Goal: Task Accomplishment & Management: Complete application form

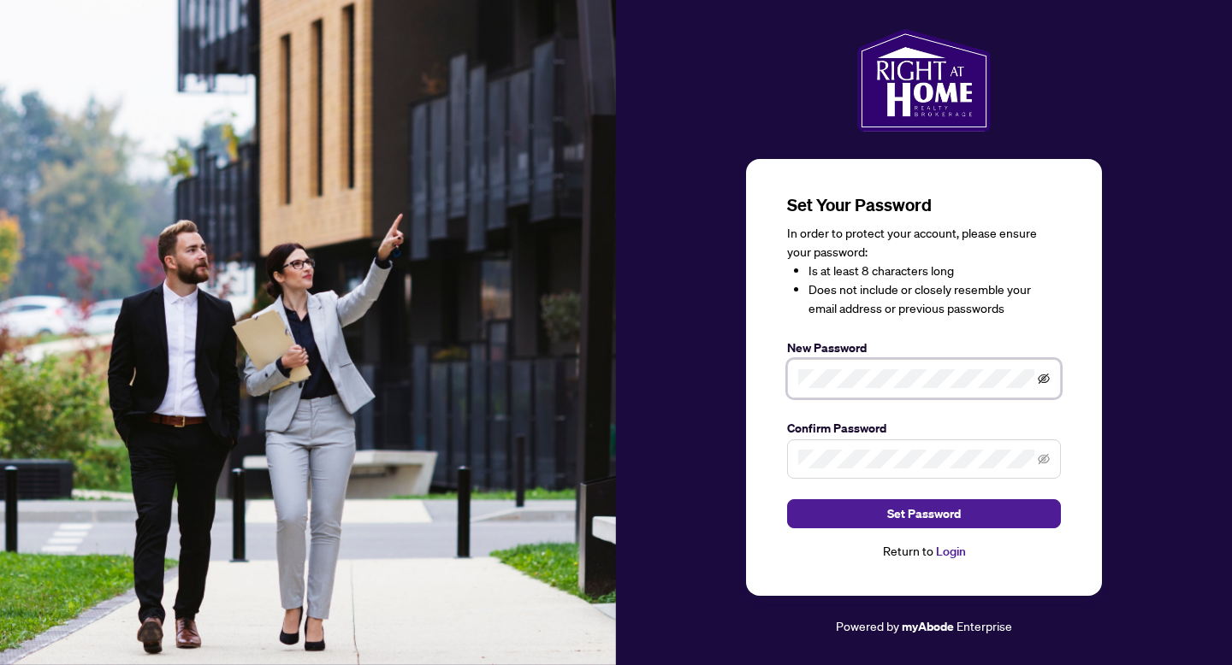
click at [1046, 379] on icon "eye-invisible" at bounding box center [1043, 379] width 12 height 12
click at [1039, 458] on icon "eye-invisible" at bounding box center [1043, 459] width 12 height 12
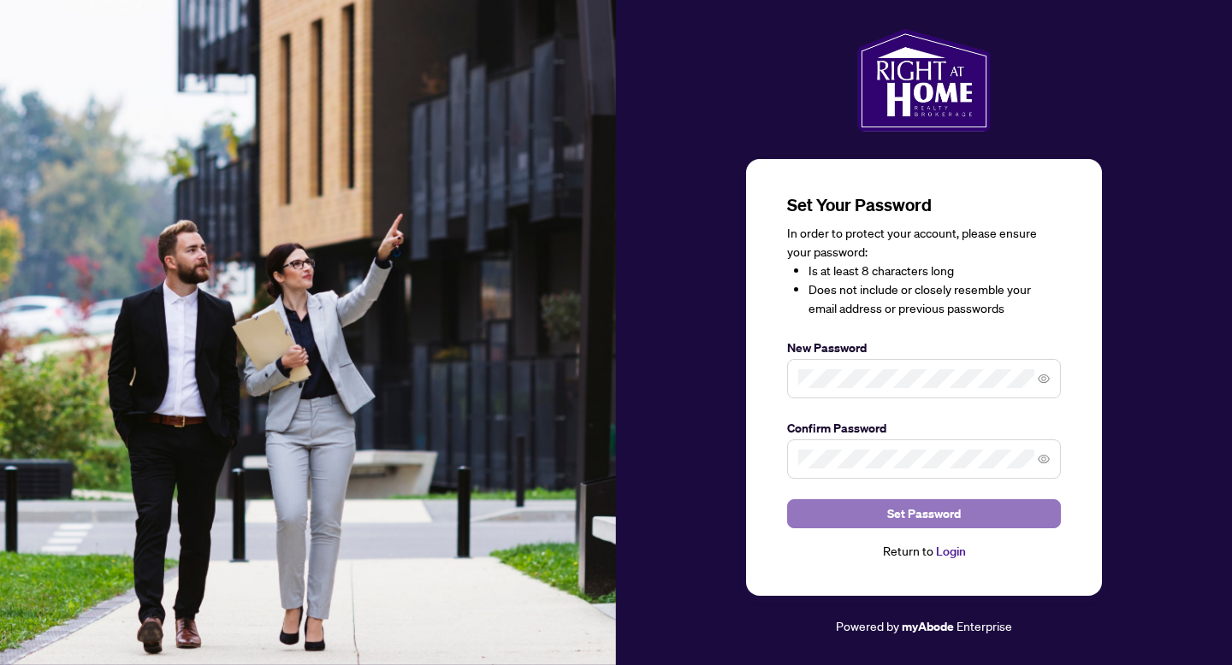
click at [997, 510] on button "Set Password" at bounding box center [924, 514] width 274 height 29
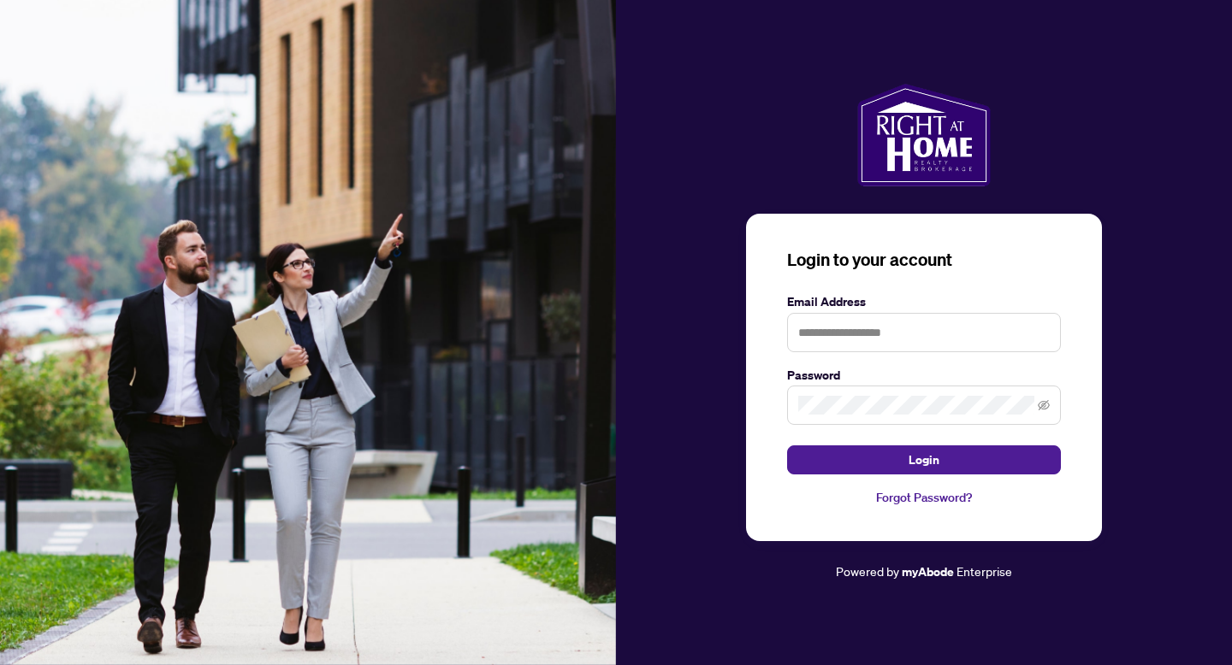
click at [950, 361] on form "Email Address Password Login" at bounding box center [924, 384] width 274 height 183
click at [950, 350] on input "text" at bounding box center [924, 332] width 274 height 39
type input "**********"
click at [1052, 406] on span at bounding box center [924, 405] width 274 height 39
click at [1042, 407] on icon "eye-invisible" at bounding box center [1043, 405] width 12 height 10
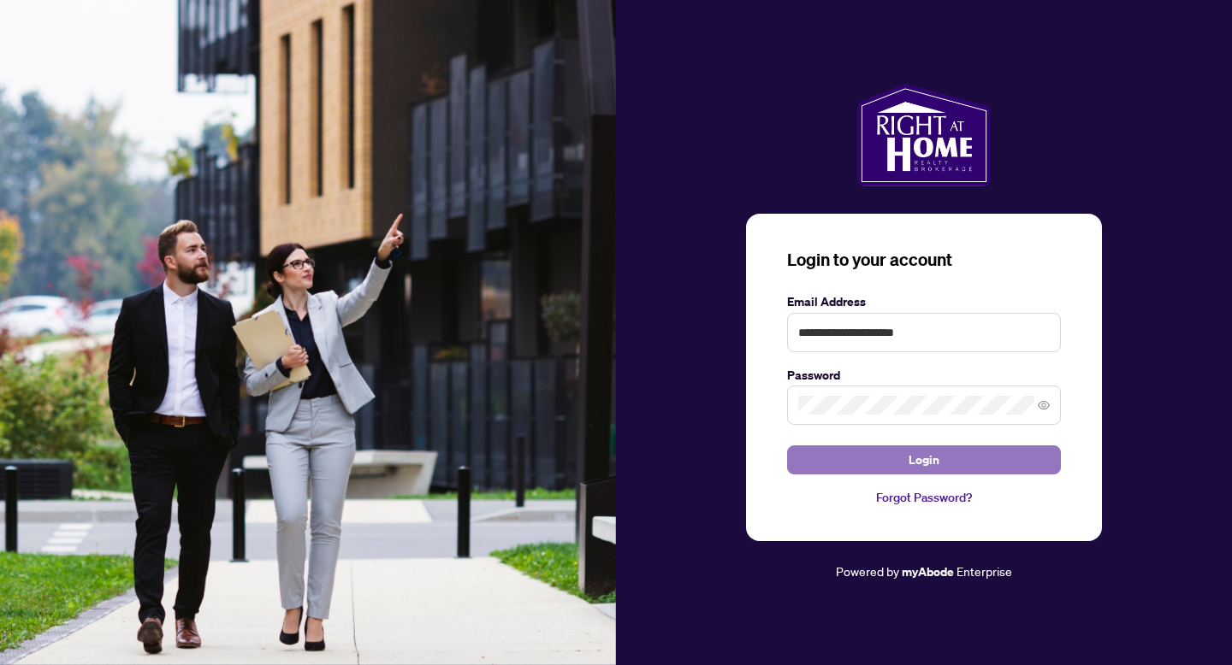
click at [955, 462] on button "Login" at bounding box center [924, 460] width 274 height 29
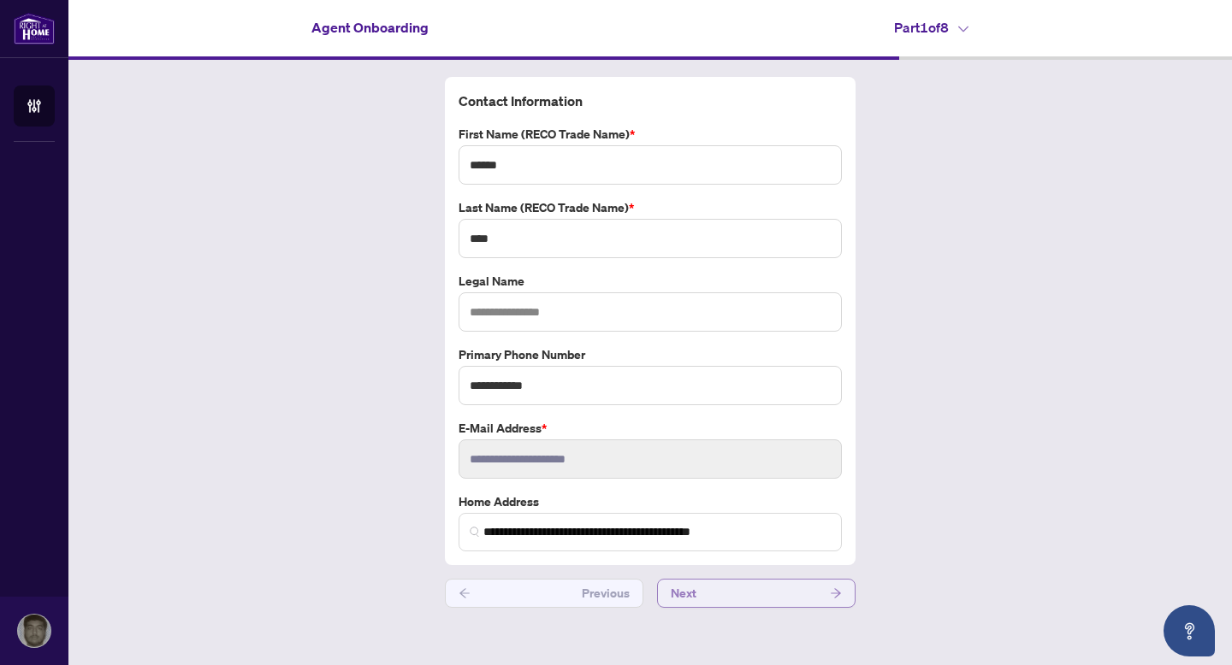
click at [742, 599] on button "Next" at bounding box center [756, 593] width 198 height 29
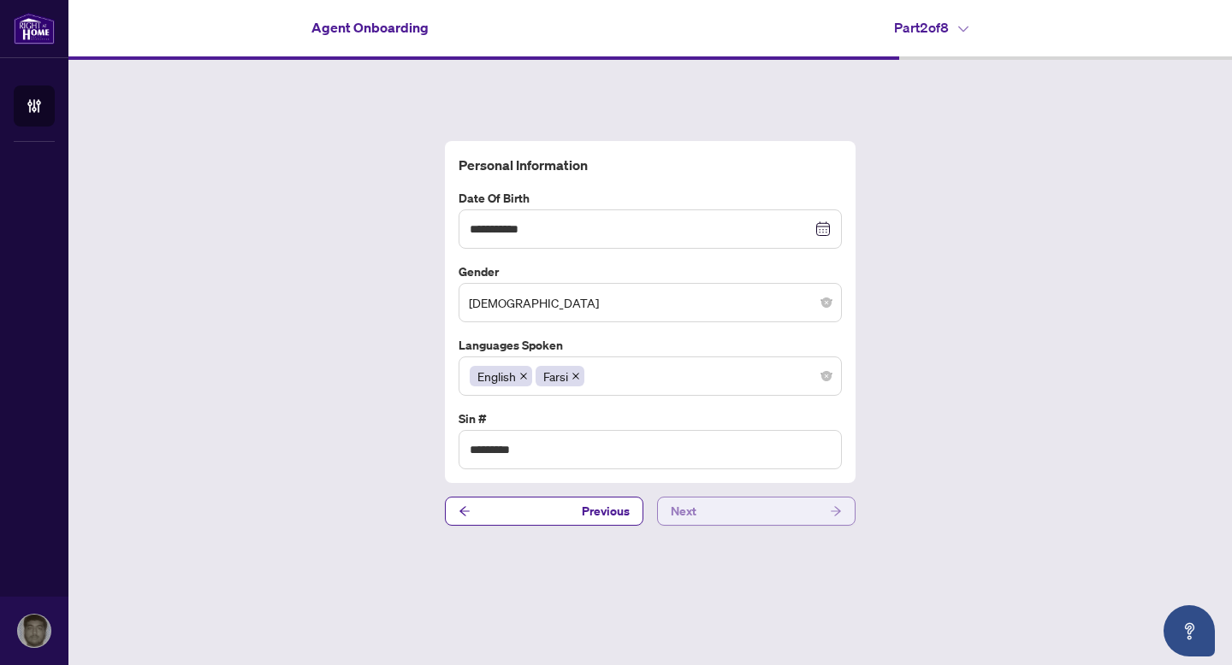
click at [758, 515] on button "Next" at bounding box center [756, 511] width 198 height 29
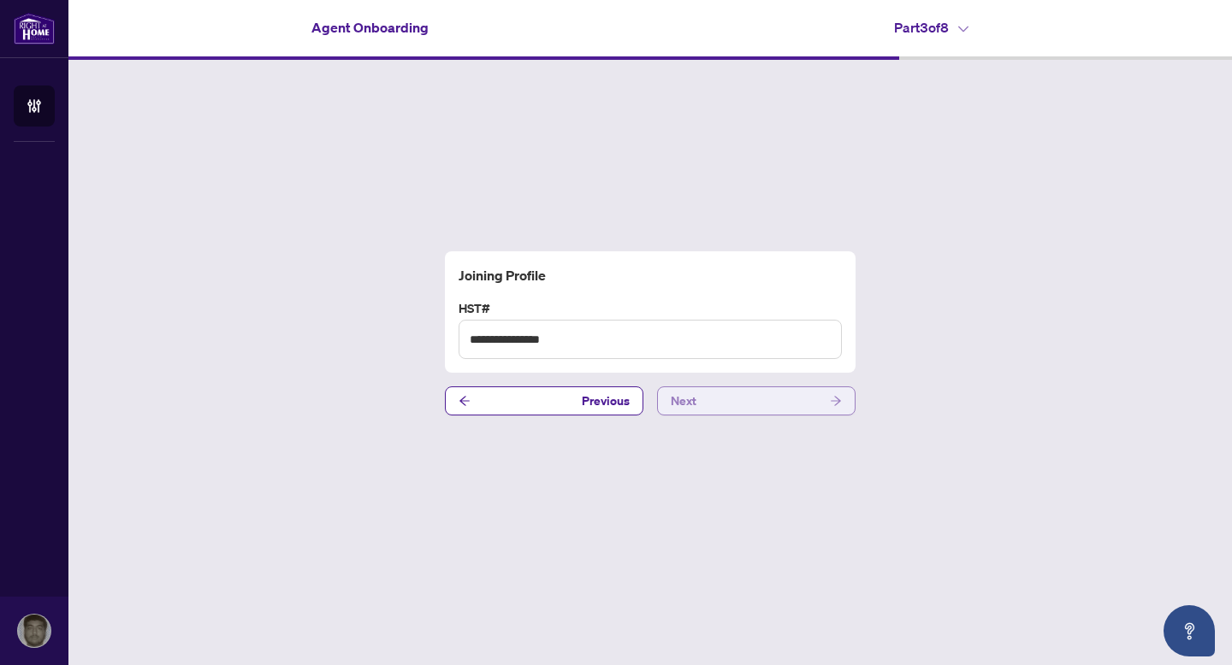
click at [761, 403] on button "Next" at bounding box center [756, 401] width 198 height 29
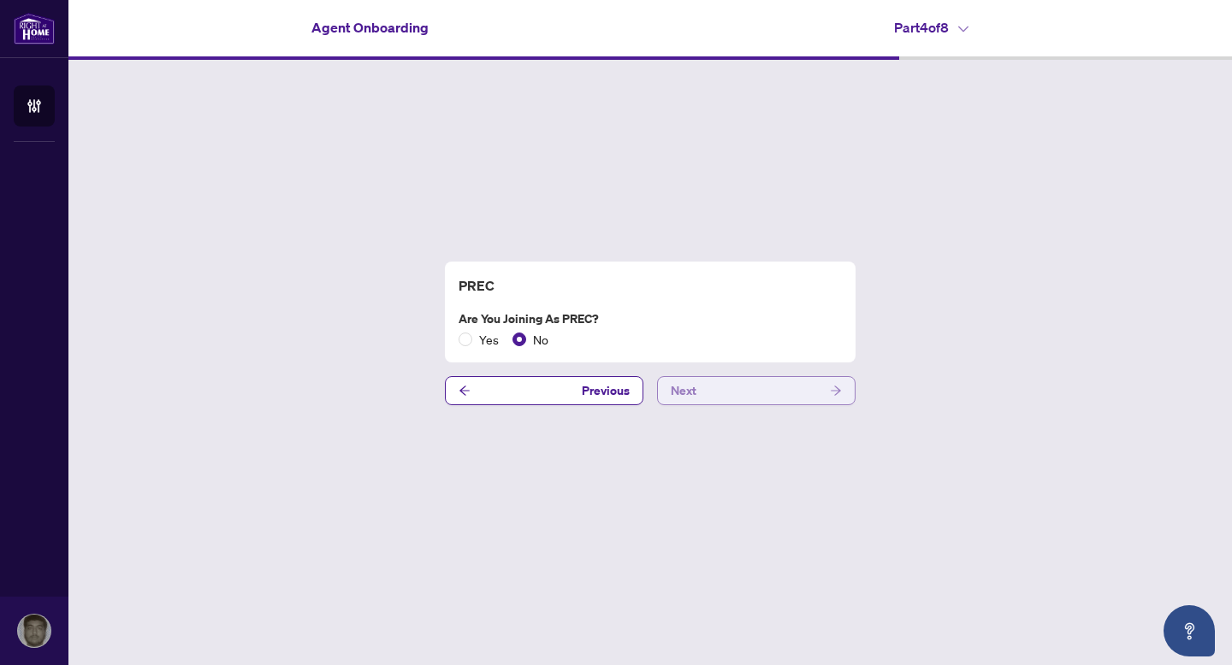
click at [721, 399] on button "Next" at bounding box center [756, 390] width 198 height 29
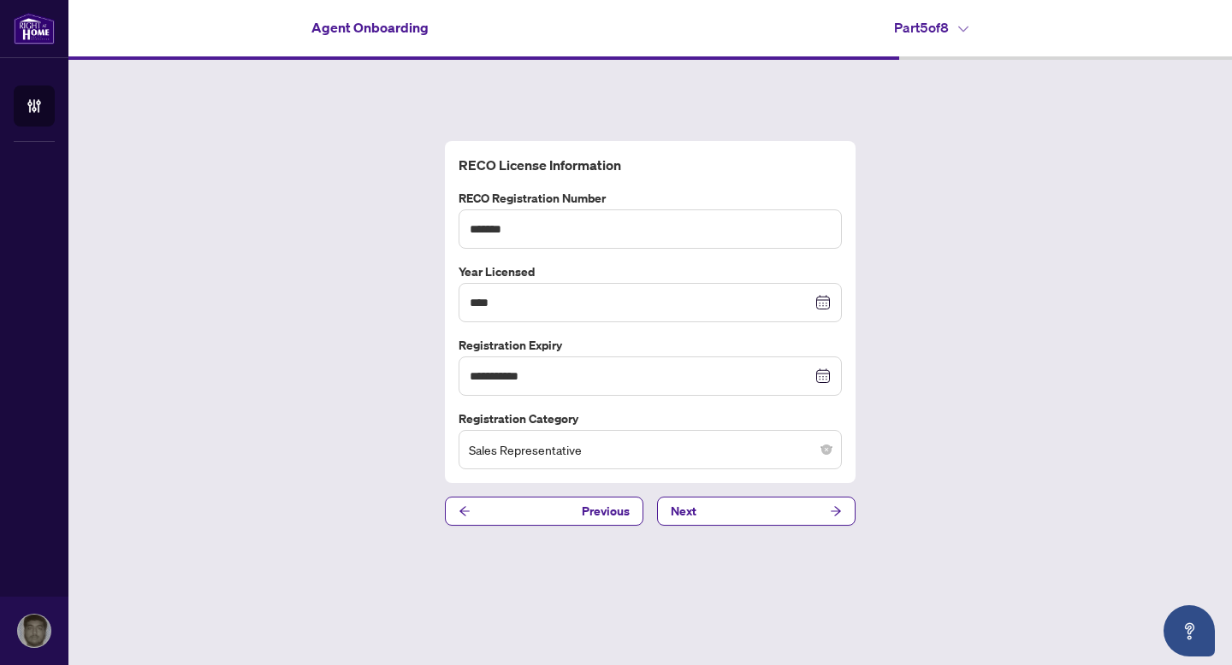
click at [719, 532] on div "**********" at bounding box center [649, 333] width 1163 height 547
drag, startPoint x: 742, startPoint y: 505, endPoint x: 744, endPoint y: 561, distance: 55.6
click at [744, 561] on div "**********" at bounding box center [649, 333] width 1163 height 547
click at [735, 440] on span "Sales Representative" at bounding box center [650, 450] width 363 height 33
click at [903, 483] on div "**********" at bounding box center [649, 333] width 1163 height 547
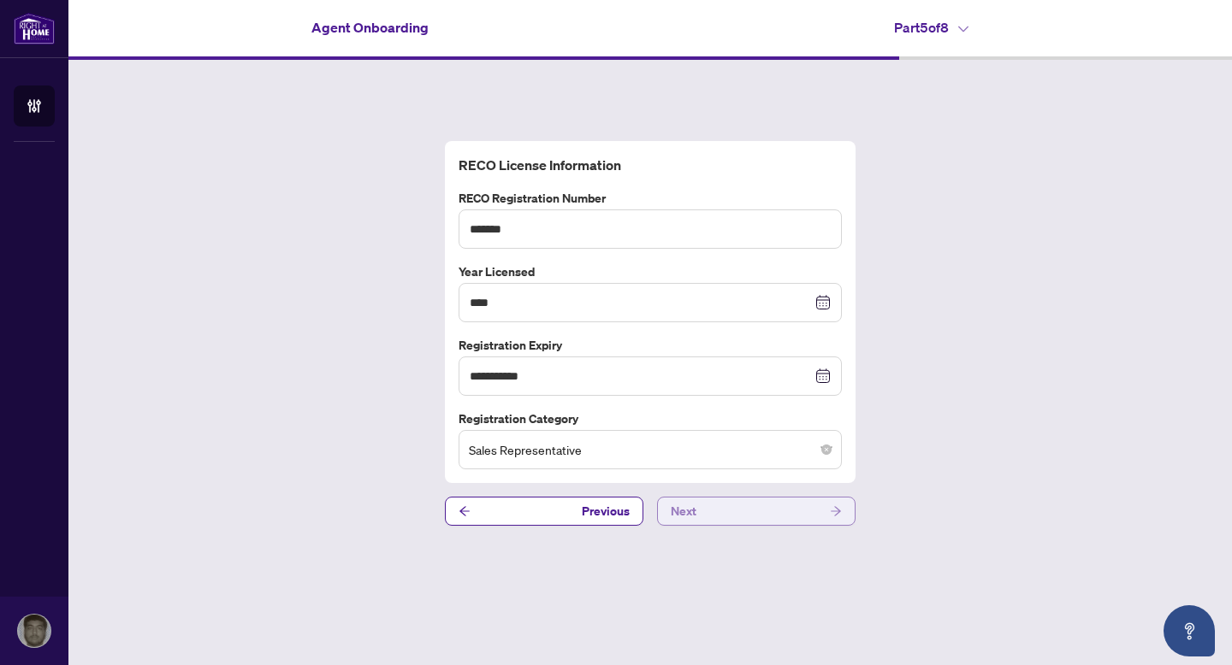
click at [763, 522] on button "Next" at bounding box center [756, 511] width 198 height 29
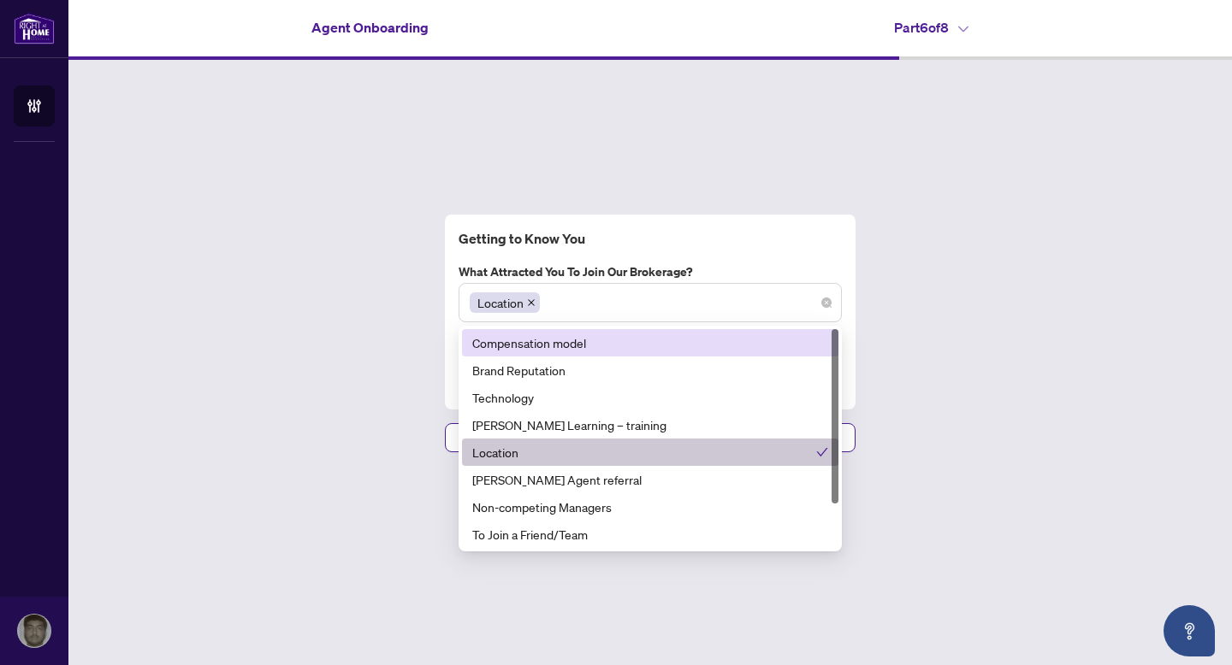
click at [592, 312] on div "Location" at bounding box center [650, 302] width 361 height 31
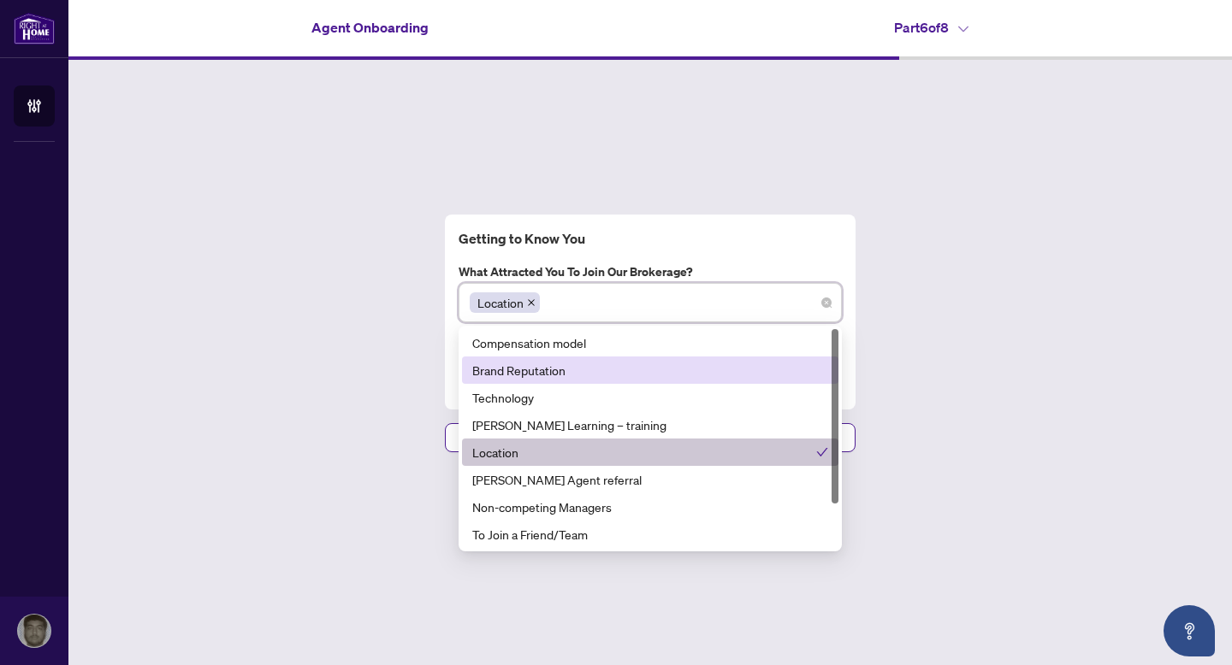
click at [573, 371] on div "Brand Reputation" at bounding box center [650, 370] width 356 height 19
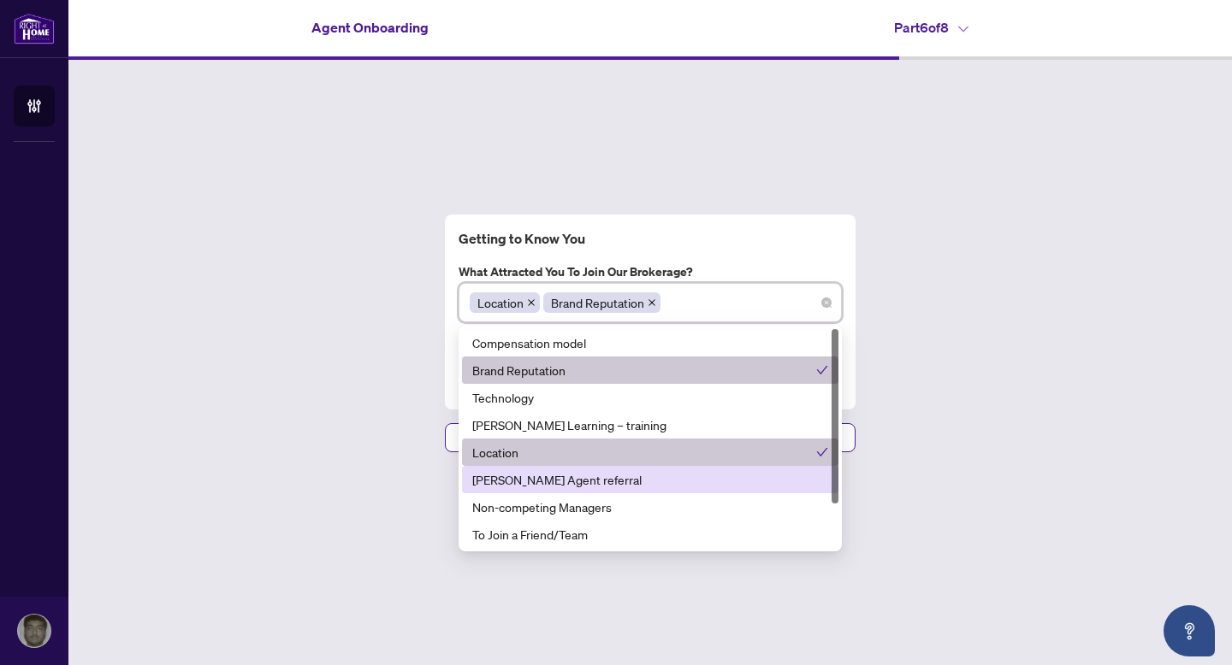
click at [588, 488] on div "[PERSON_NAME] Agent referral" at bounding box center [650, 479] width 376 height 27
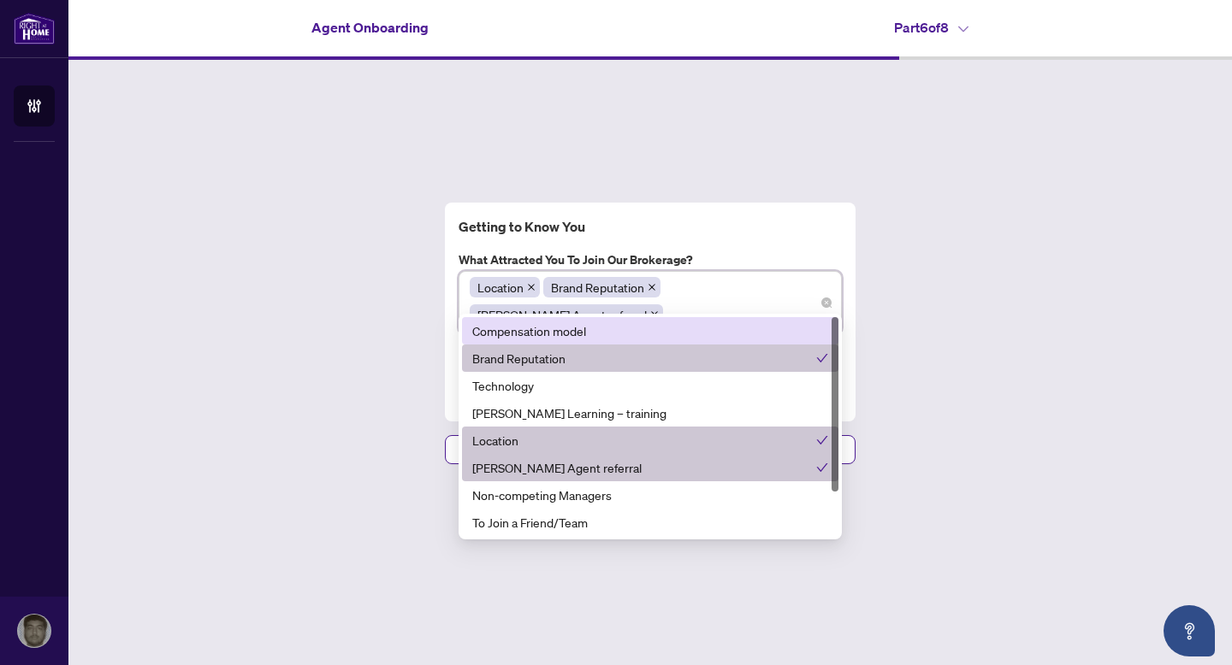
click at [677, 340] on div "Compensation model" at bounding box center [650, 331] width 356 height 19
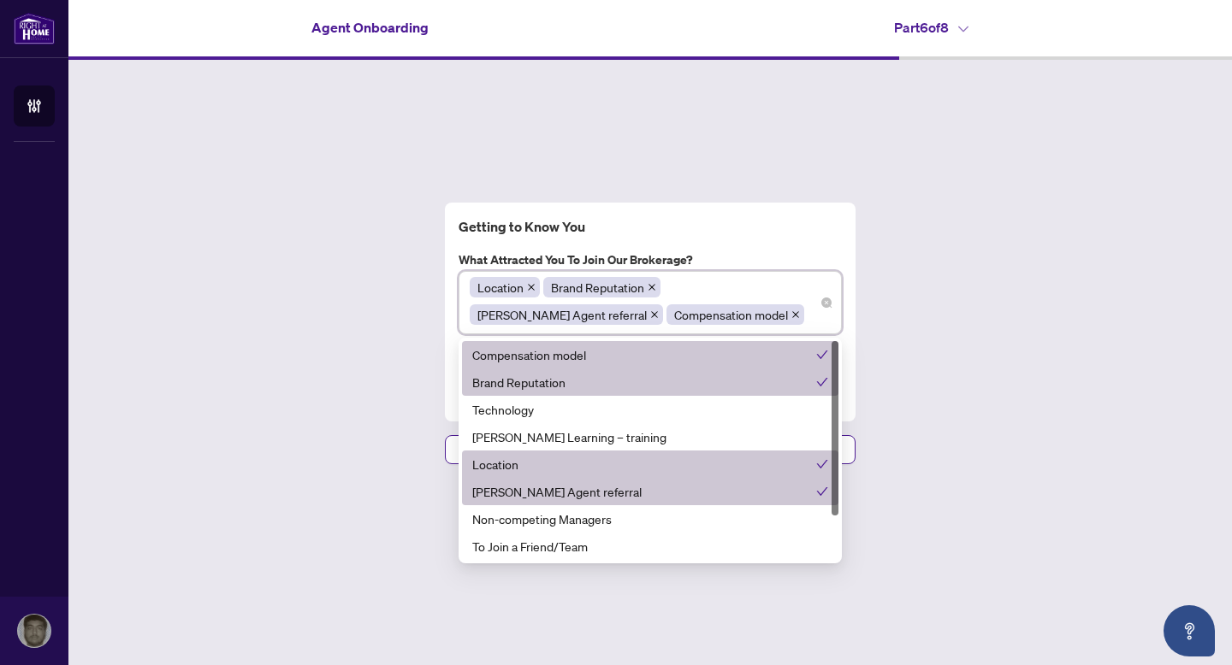
click at [682, 385] on div "Brand Reputation" at bounding box center [644, 382] width 344 height 19
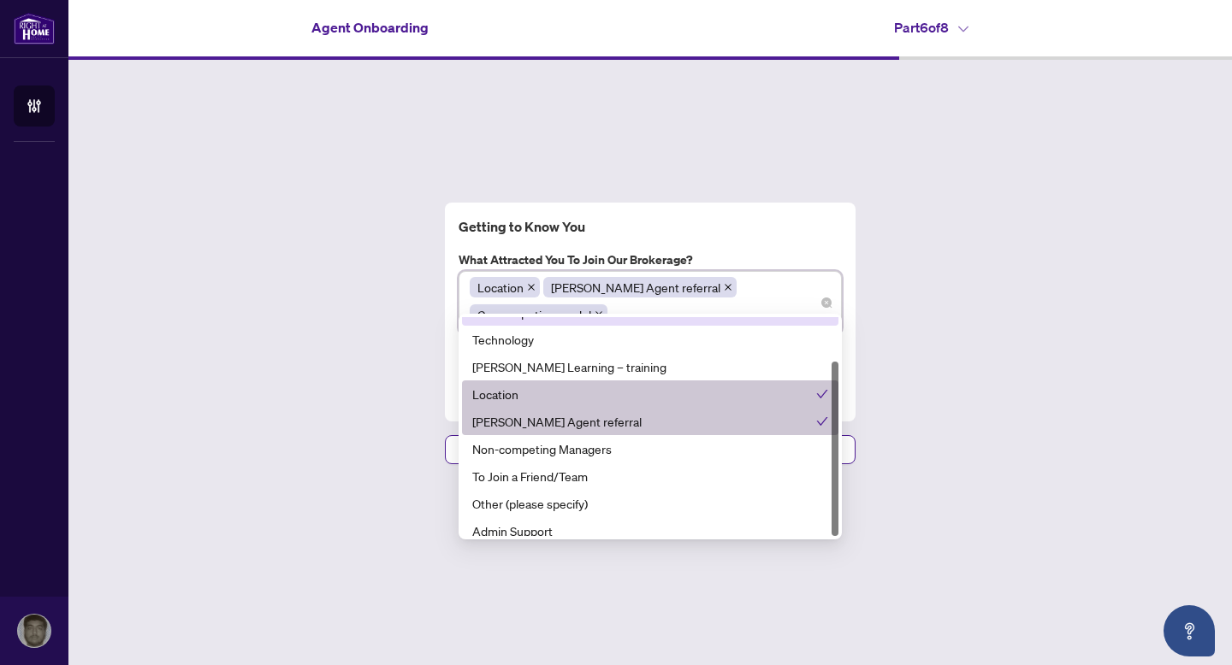
scroll to position [55, 0]
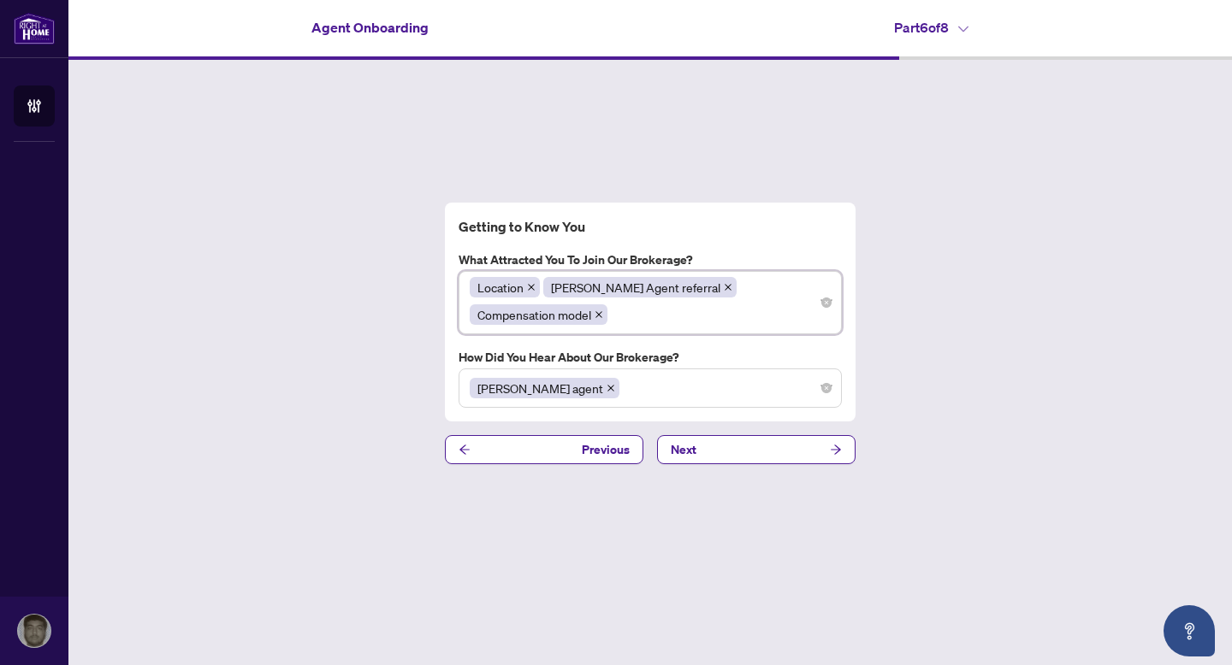
click at [943, 346] on div "Getting to Know You What attracted you to join our brokerage? Location, [PERSON…" at bounding box center [649, 333] width 1163 height 547
click at [802, 451] on button "Next" at bounding box center [756, 449] width 198 height 29
click at [675, 380] on div "[PERSON_NAME] agent" at bounding box center [650, 388] width 361 height 31
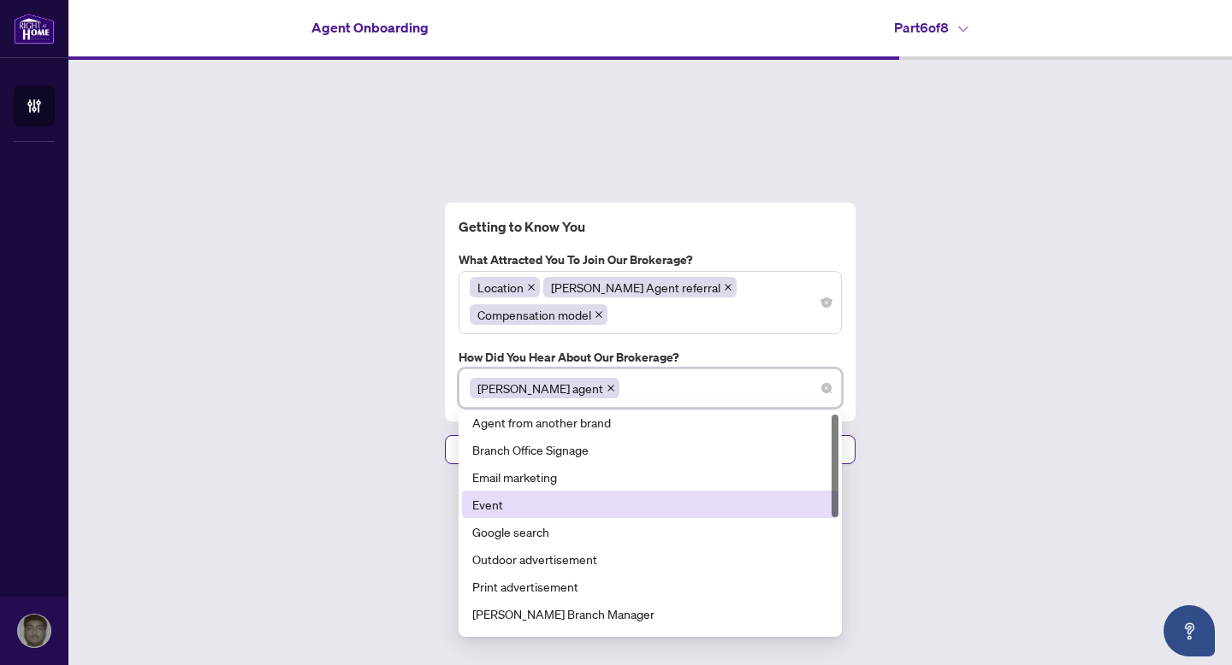
scroll to position [0, 0]
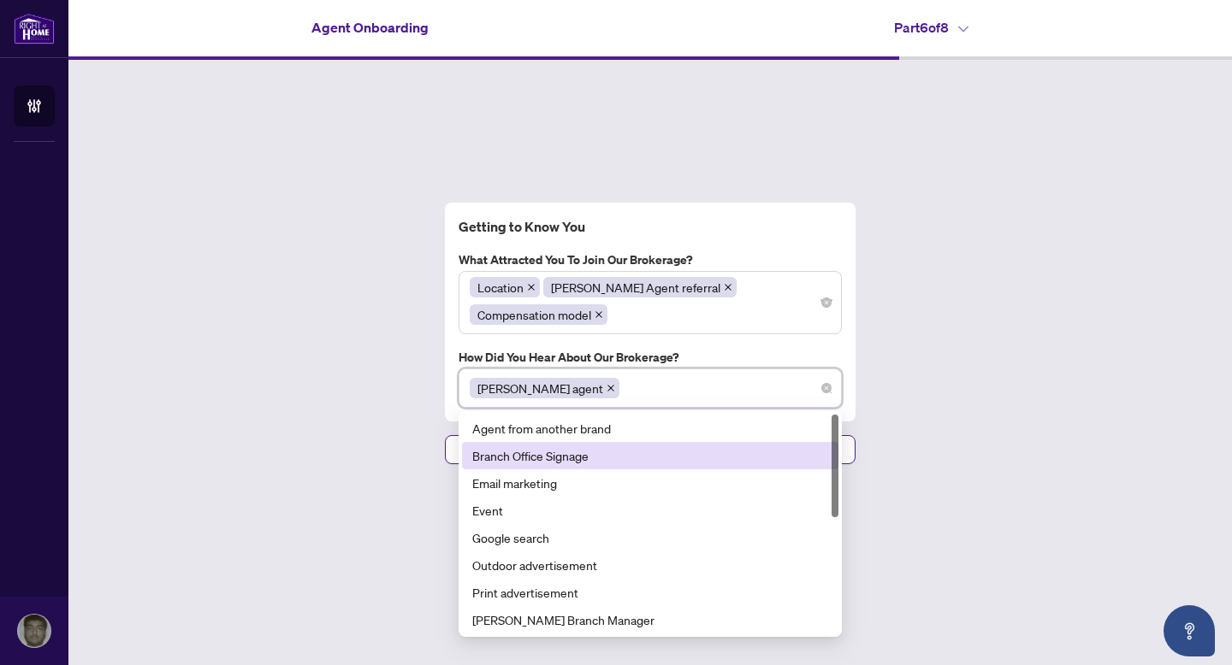
click at [611, 446] on div "Branch Office Signage" at bounding box center [650, 455] width 356 height 19
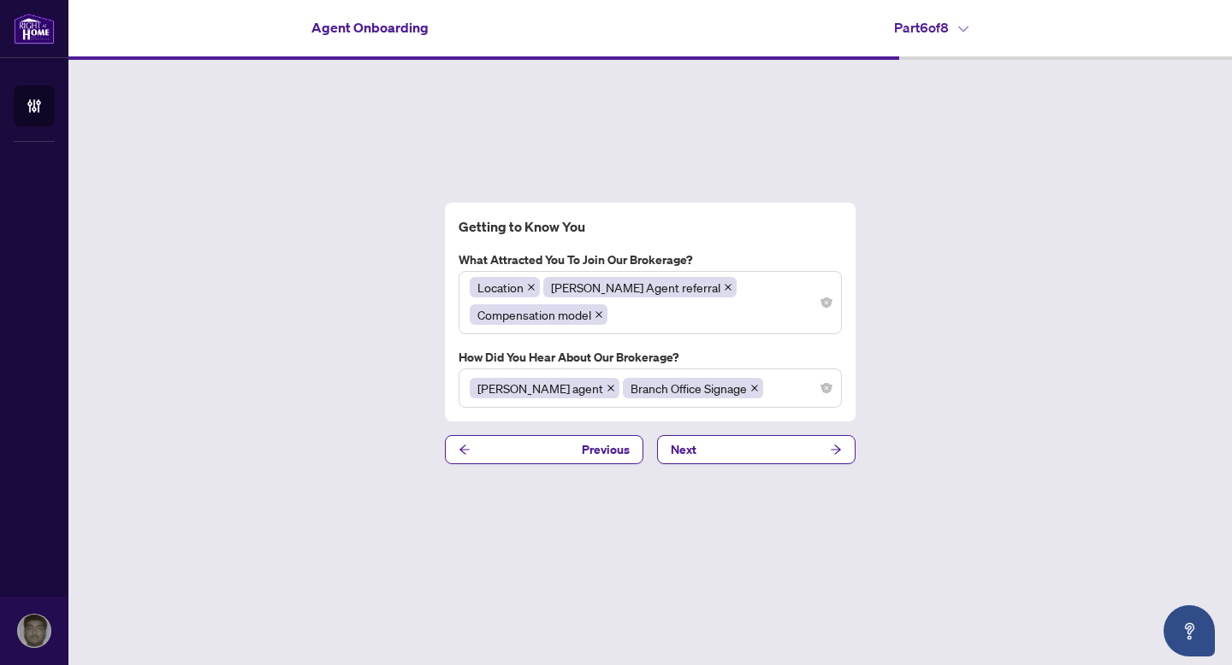
click at [1030, 439] on div "Getting to Know You What attracted you to join our brokerage? Location [PERSON_…" at bounding box center [649, 333] width 1163 height 547
click at [724, 380] on div "[PERSON_NAME] agent Branch Office Signage" at bounding box center [650, 388] width 361 height 31
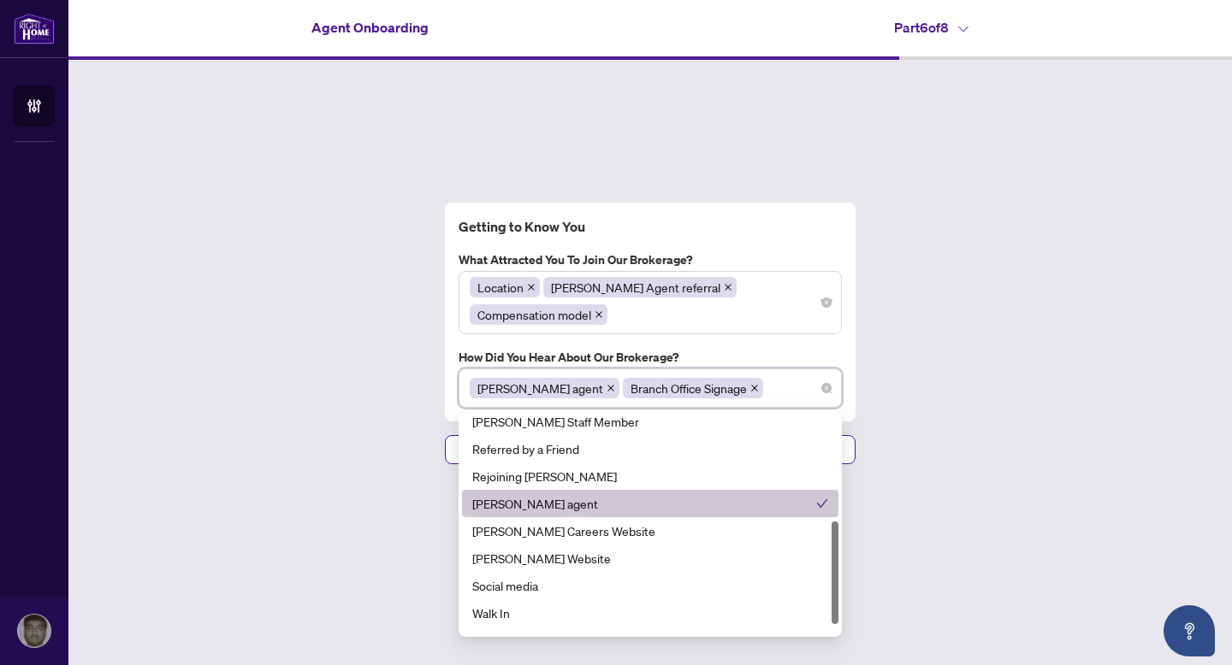
scroll to position [246, 0]
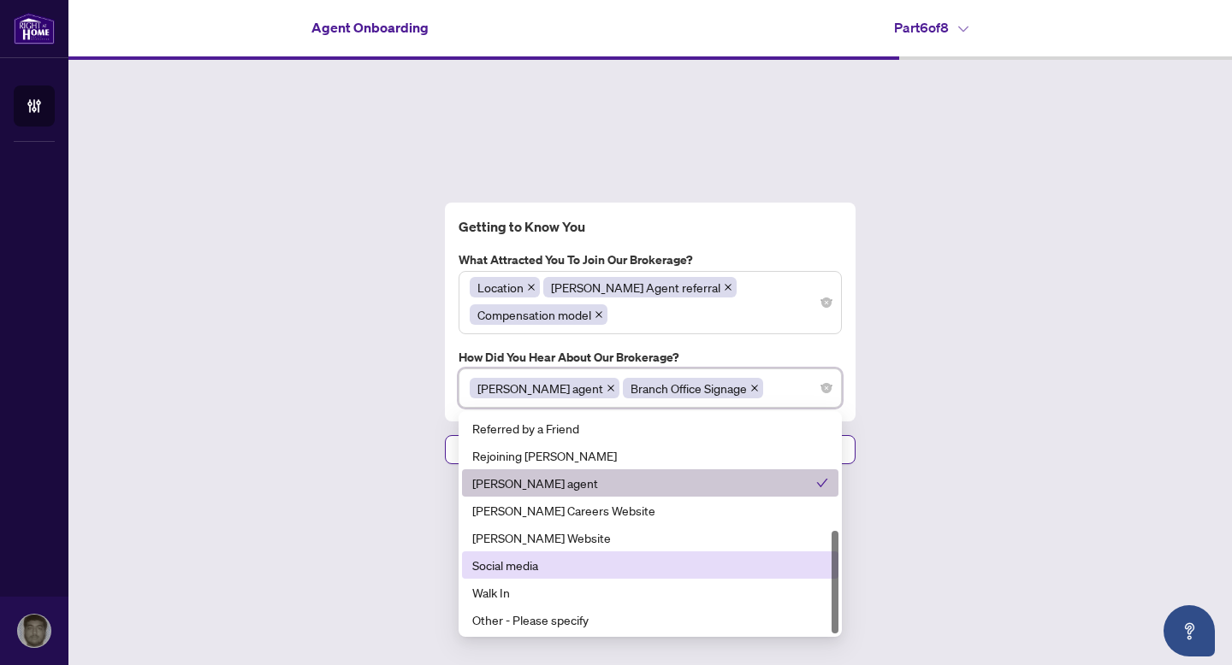
click at [910, 493] on div "Getting to Know You What attracted you to join our brokerage? Location [PERSON_…" at bounding box center [649, 333] width 1163 height 547
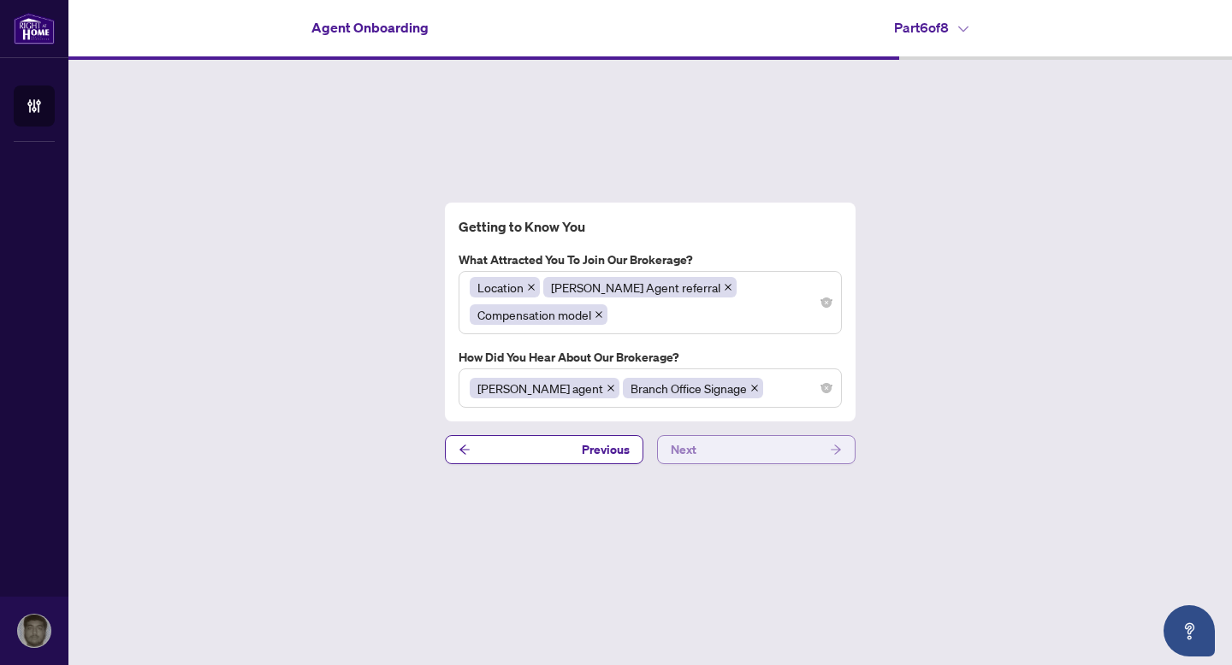
click at [774, 435] on button "Next" at bounding box center [756, 449] width 198 height 29
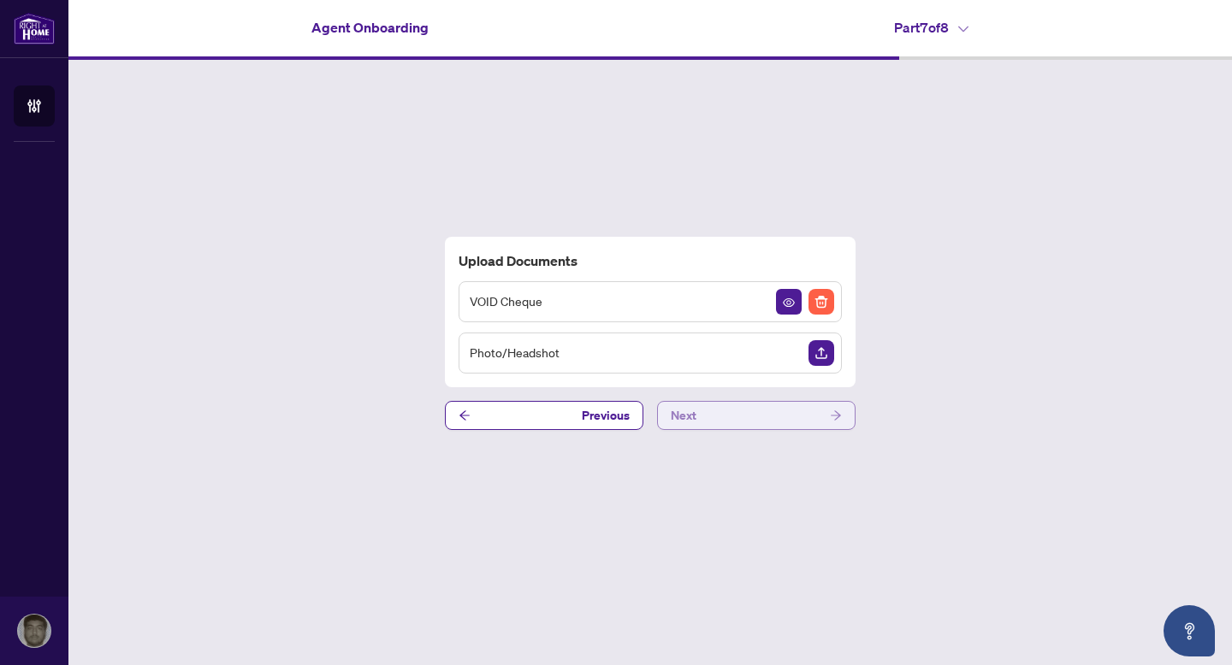
click at [818, 416] on button "Next" at bounding box center [756, 415] width 198 height 29
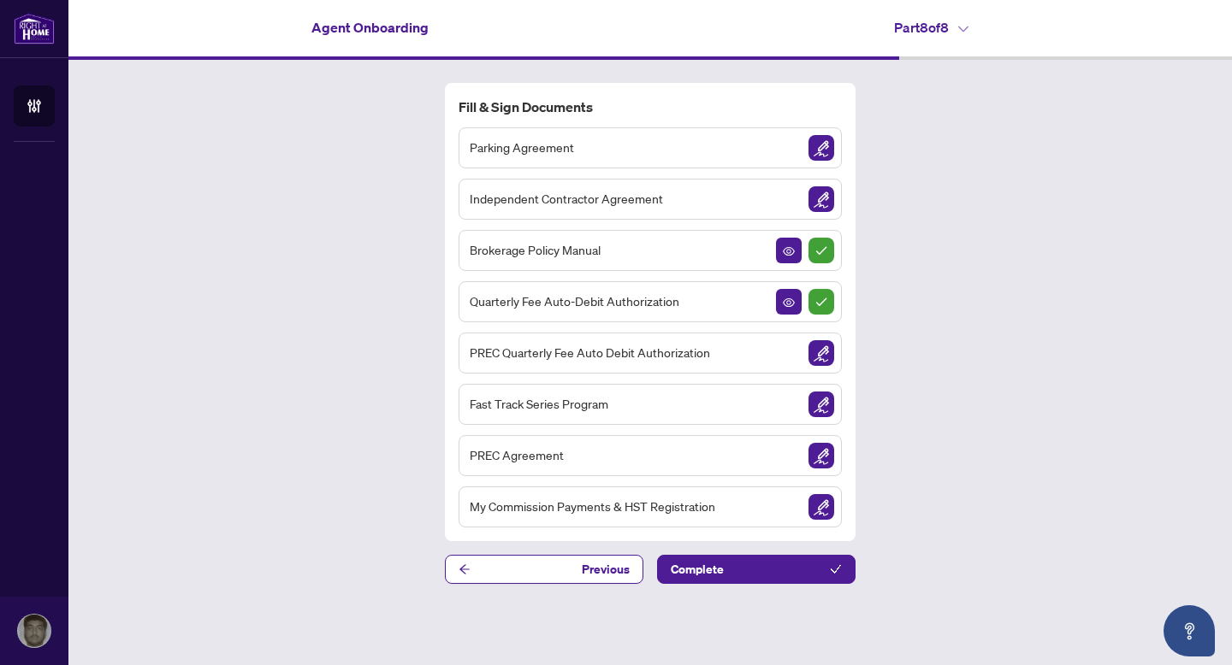
click at [818, 151] on img "Sign Document" at bounding box center [821, 148] width 26 height 26
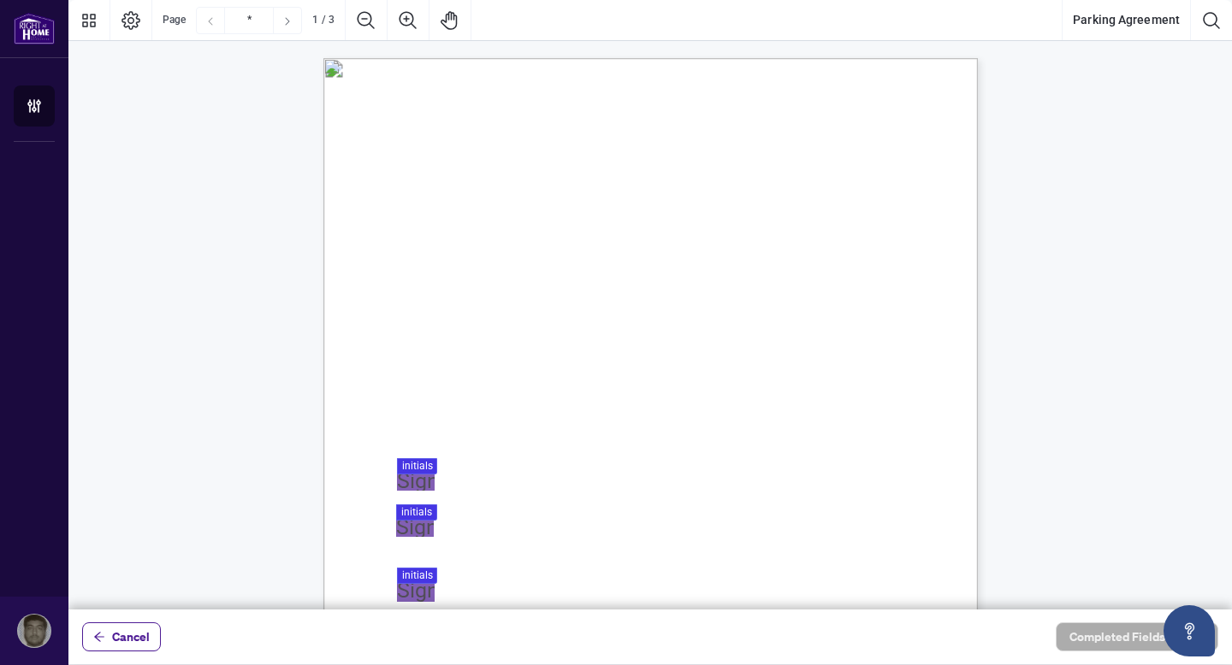
click at [288, 22] on icon "Next Page" at bounding box center [288, 21] width 4 height 8
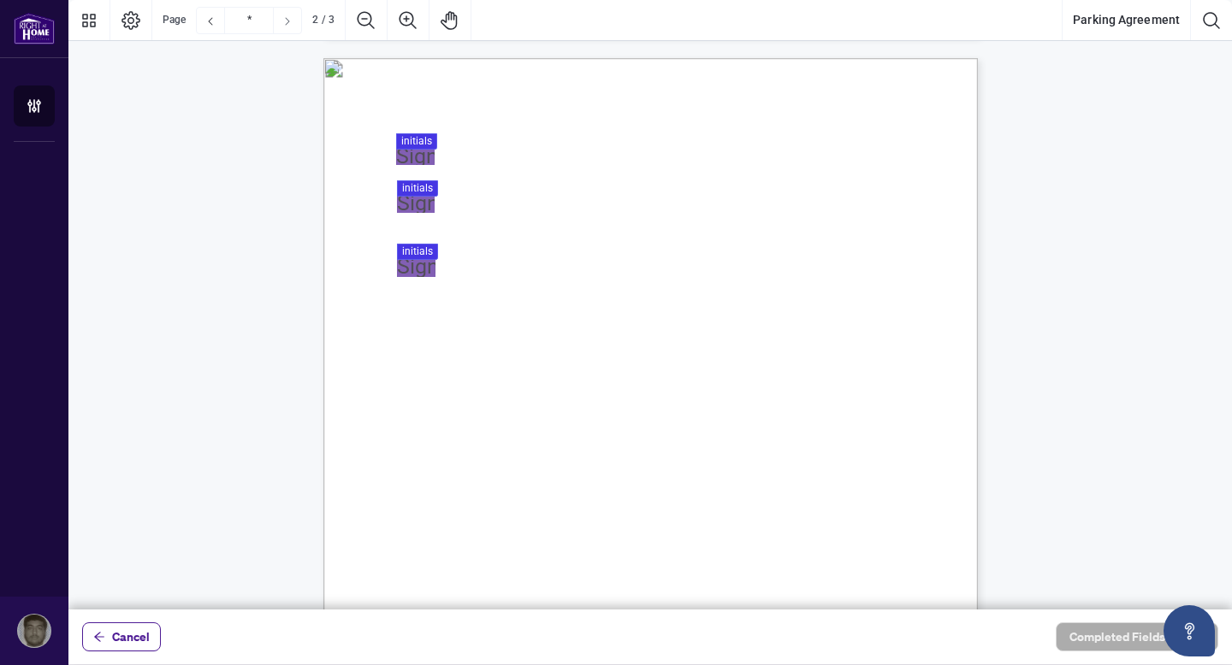
click at [288, 22] on icon "Next Page" at bounding box center [288, 21] width 4 height 8
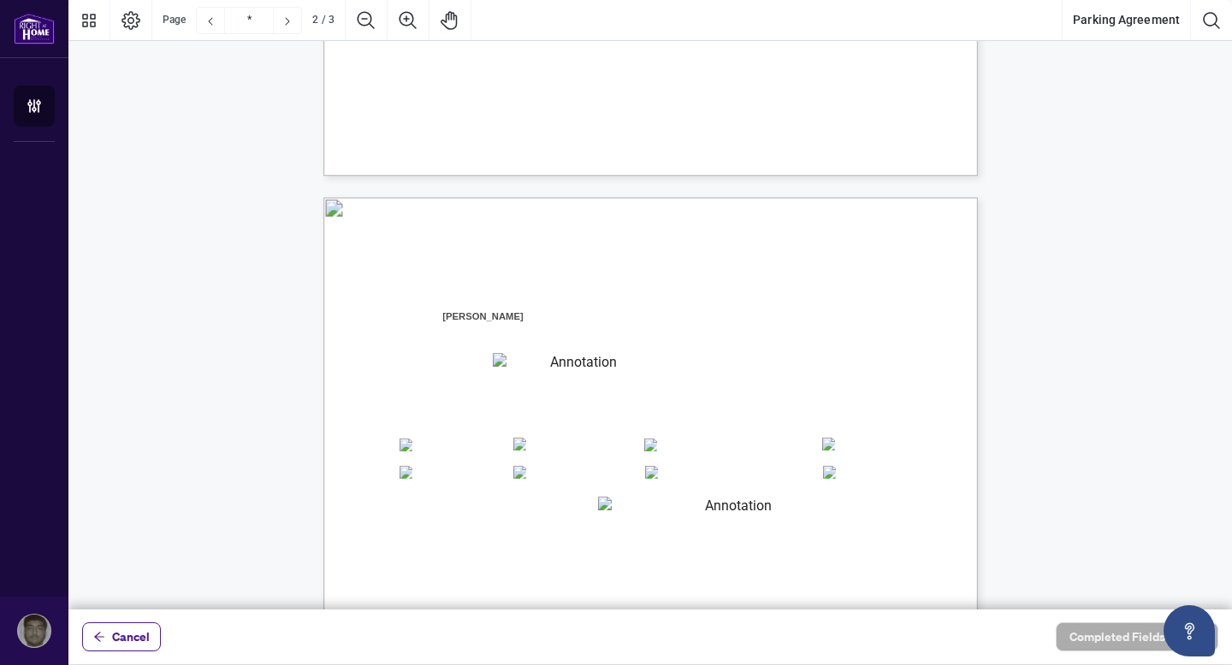
type input "*"
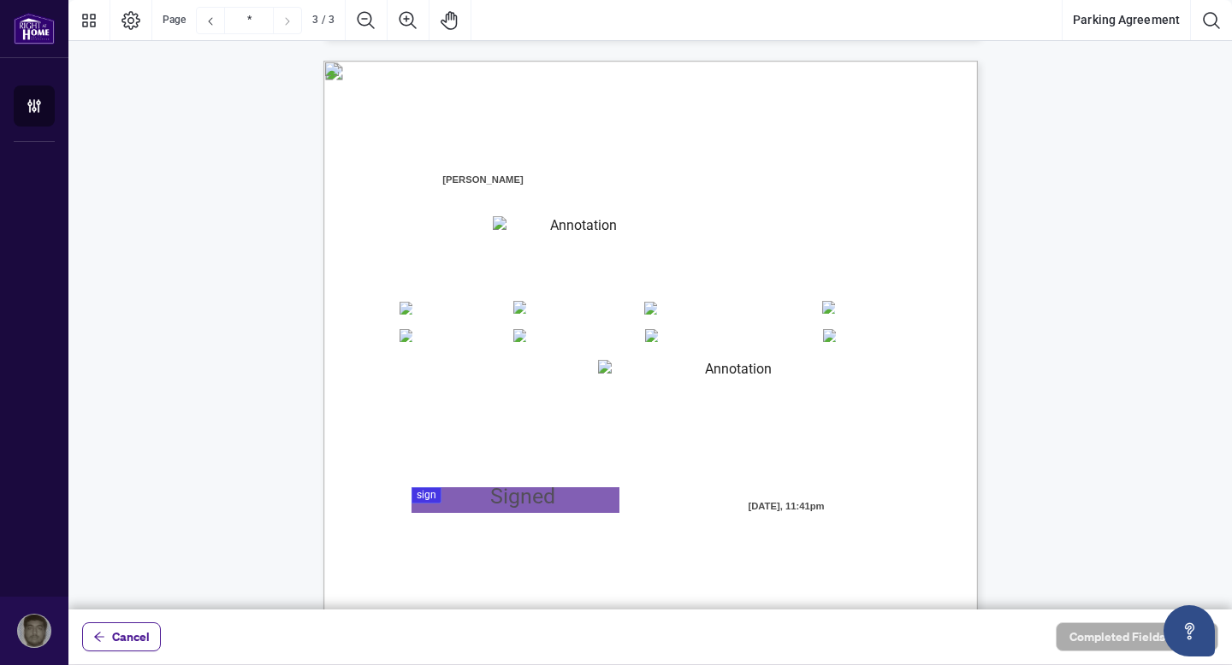
scroll to position [1736, 0]
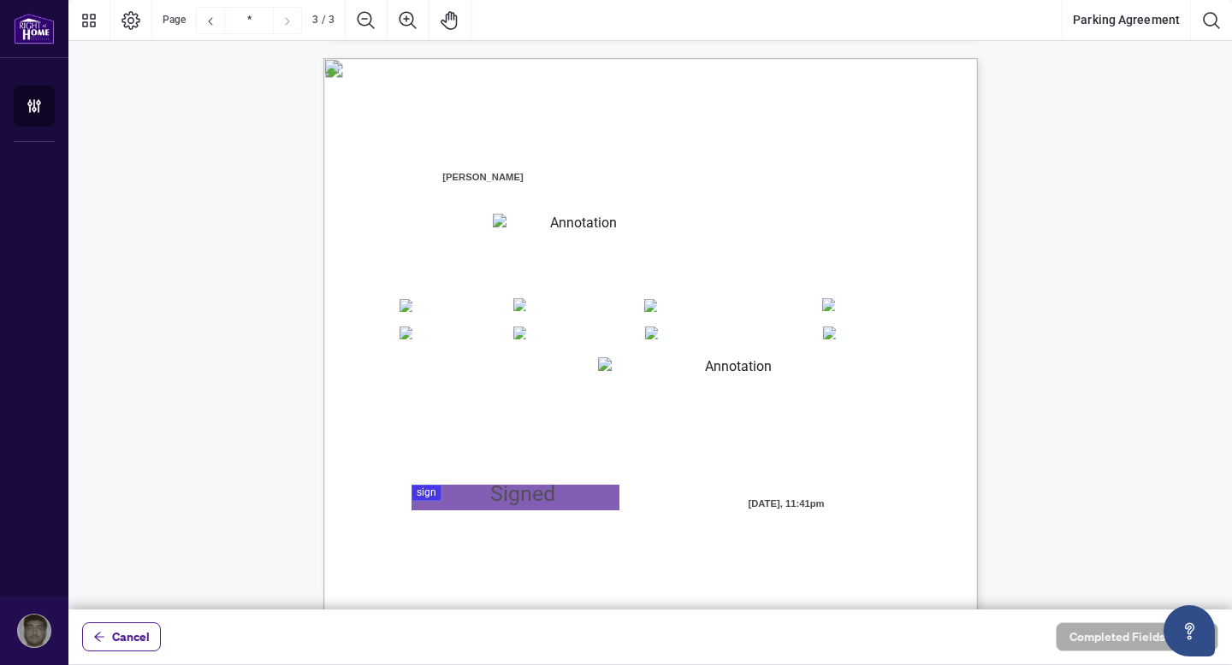
click at [288, 22] on icon "Next Page" at bounding box center [288, 21] width 4 height 8
click at [88, 23] on icon "Thumbnails" at bounding box center [89, 20] width 21 height 21
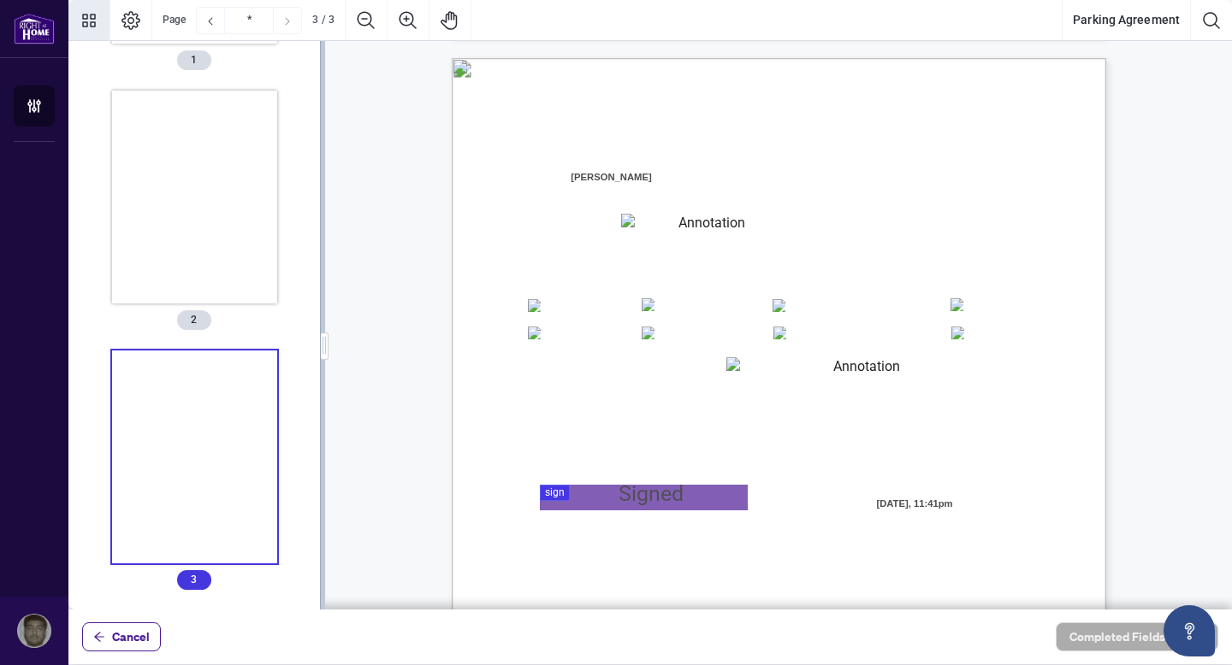
scroll to position [232, 0]
click at [88, 23] on icon "Thumbnails" at bounding box center [89, 20] width 21 height 21
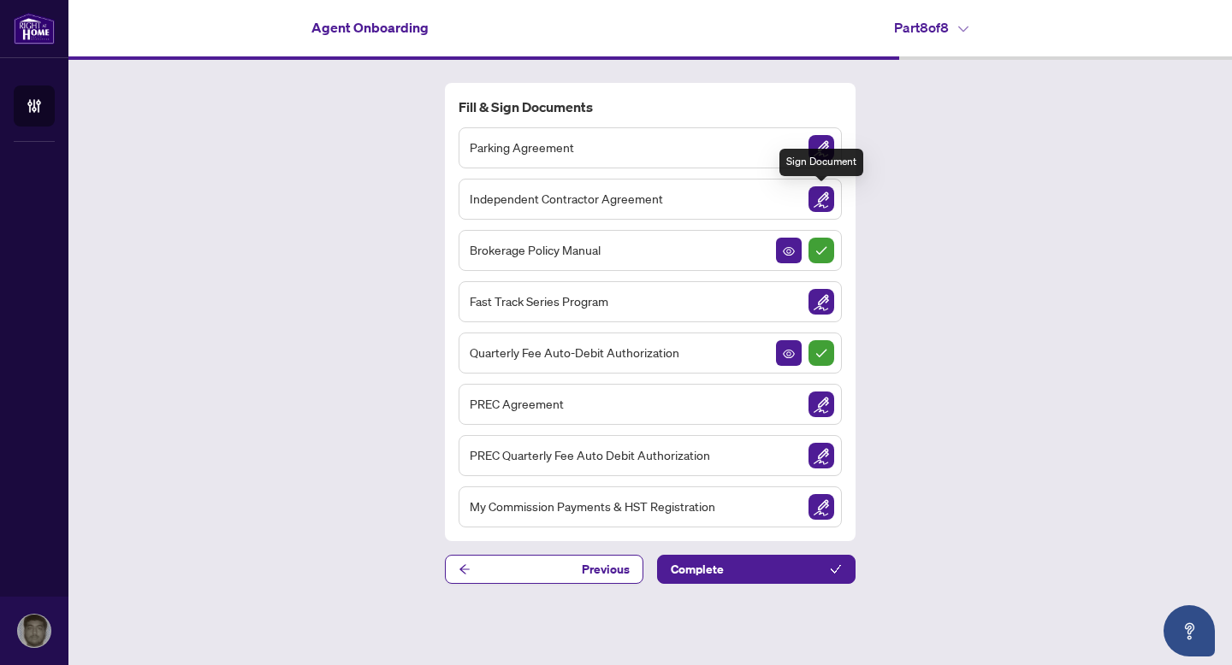
click at [820, 197] on img "Sign Document" at bounding box center [821, 199] width 26 height 26
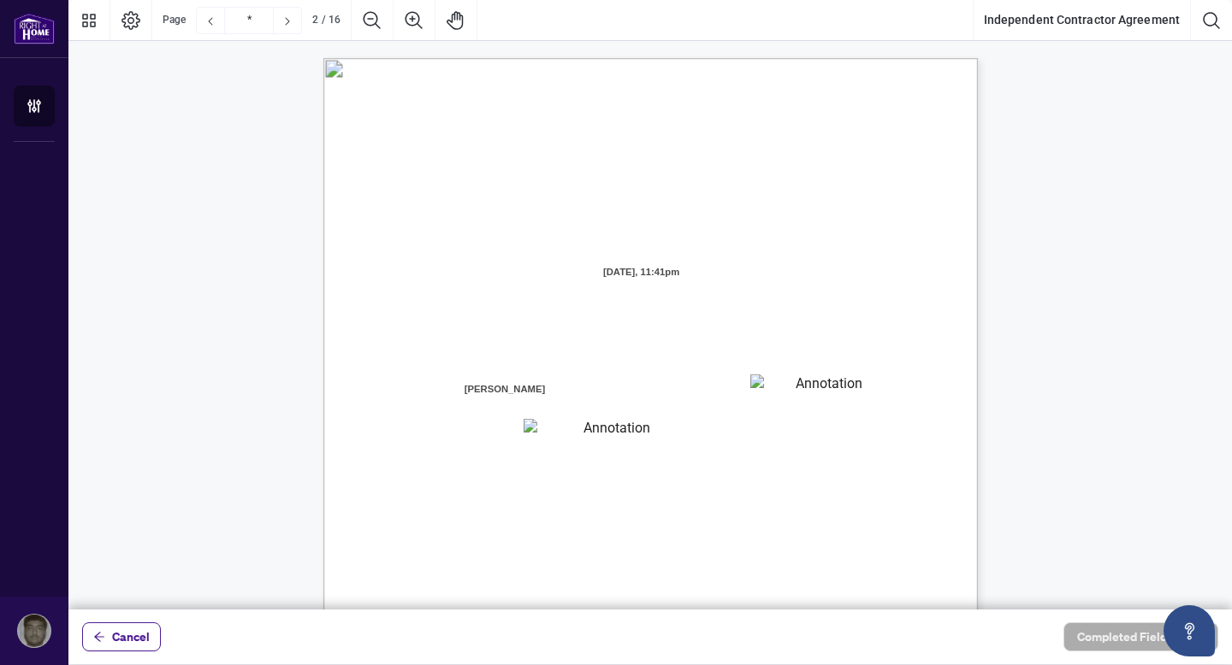
type input "*"
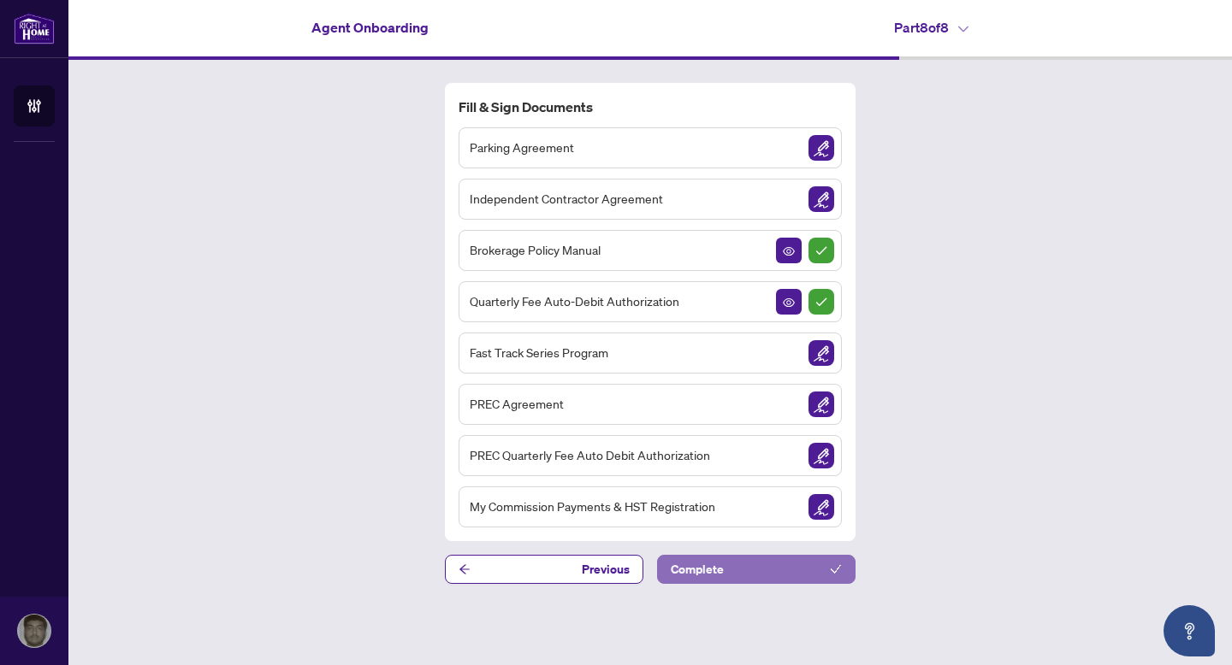
click at [826, 574] on button "Complete" at bounding box center [756, 569] width 198 height 29
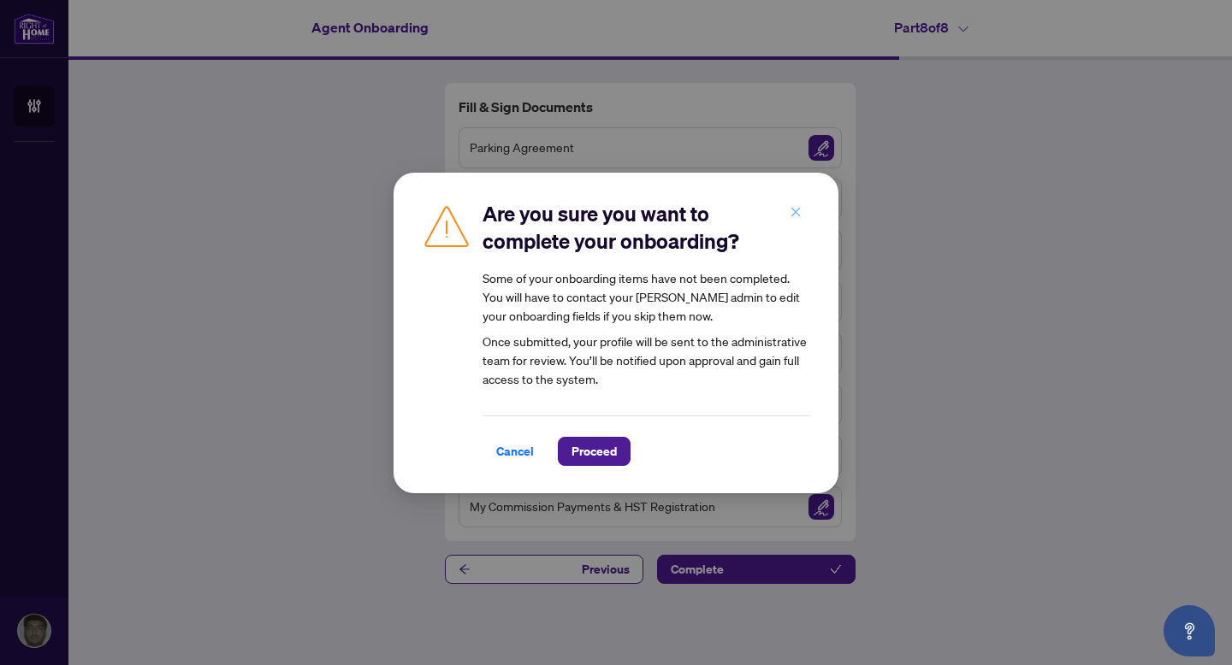
click at [789, 217] on icon "close" at bounding box center [795, 212] width 12 height 12
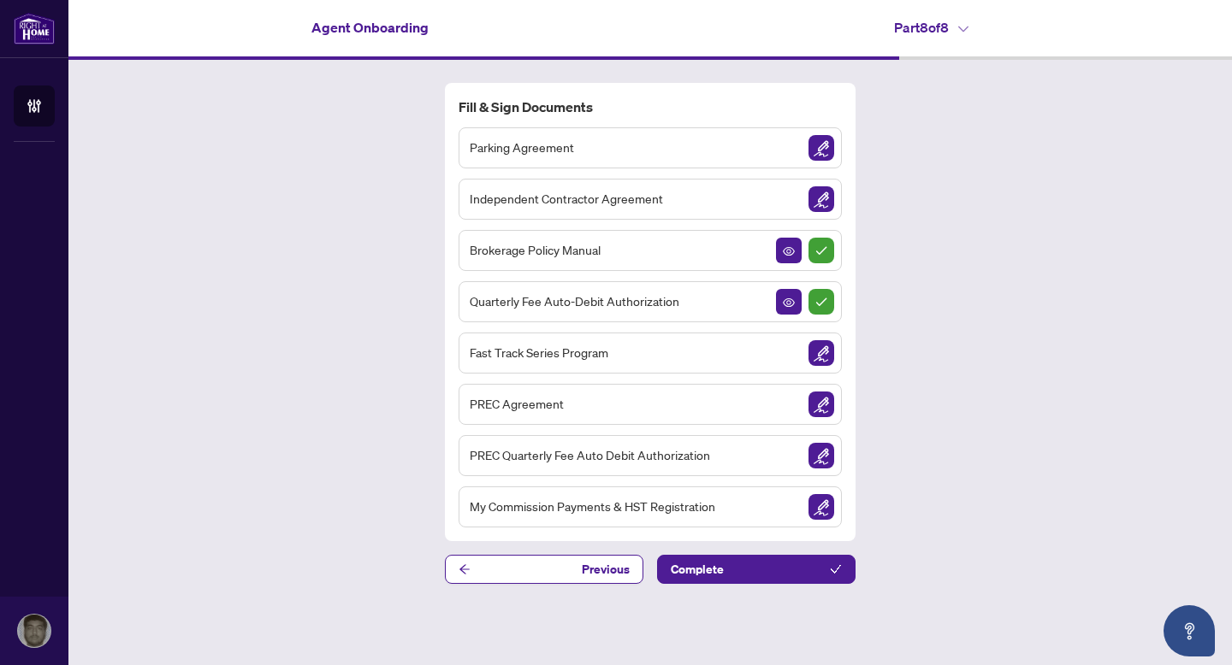
click at [947, 31] on h4 "Part 8 of 8" at bounding box center [931, 27] width 74 height 21
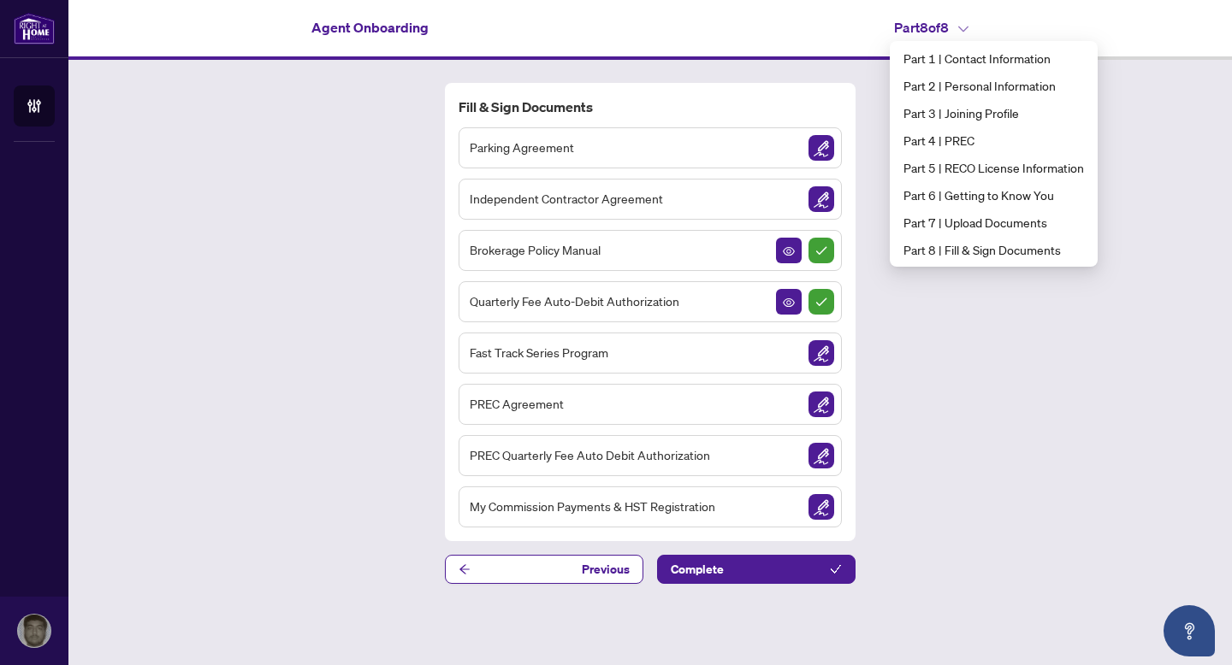
click at [1008, 354] on div "Fill & Sign Documents Parking Agreement Independent Contractor Agreement Broker…" at bounding box center [649, 333] width 1163 height 547
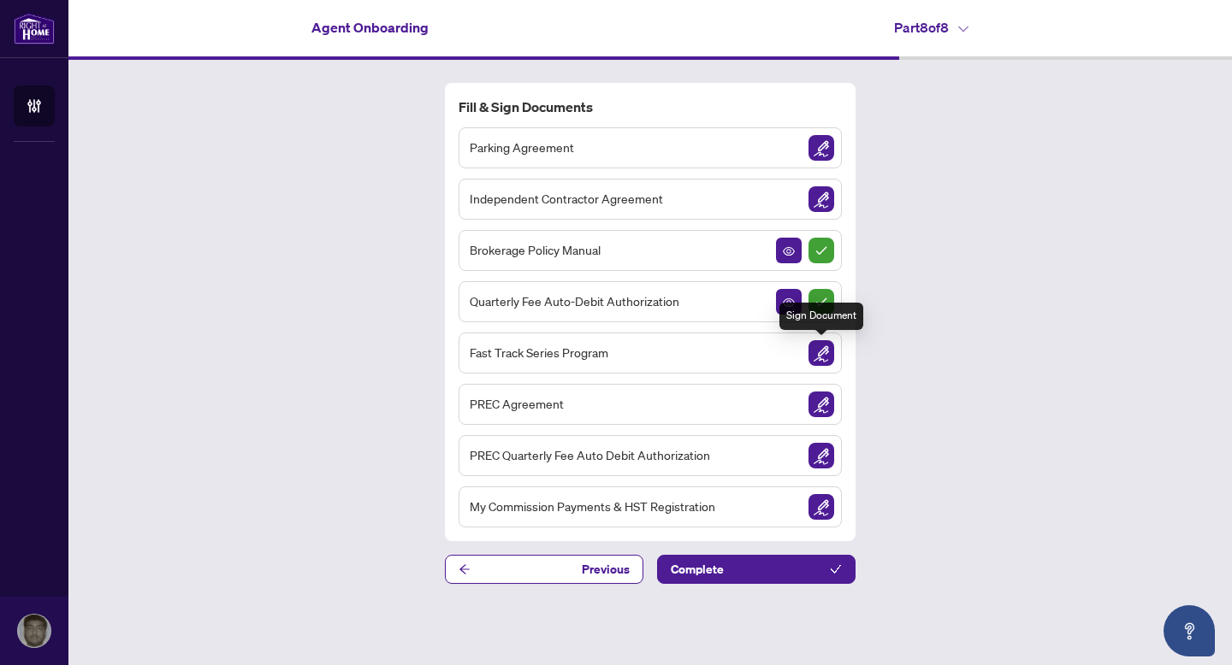
click at [827, 361] on img "Sign Document" at bounding box center [821, 353] width 26 height 26
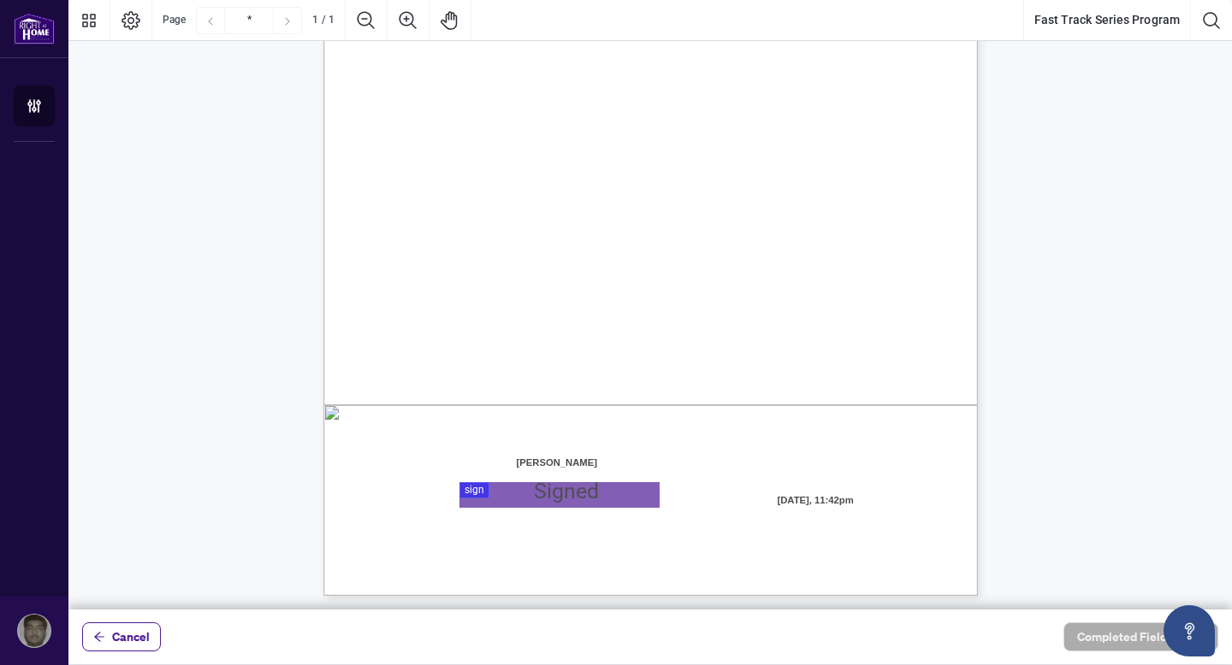
scroll to position [310, 0]
